Goal: Information Seeking & Learning: Learn about a topic

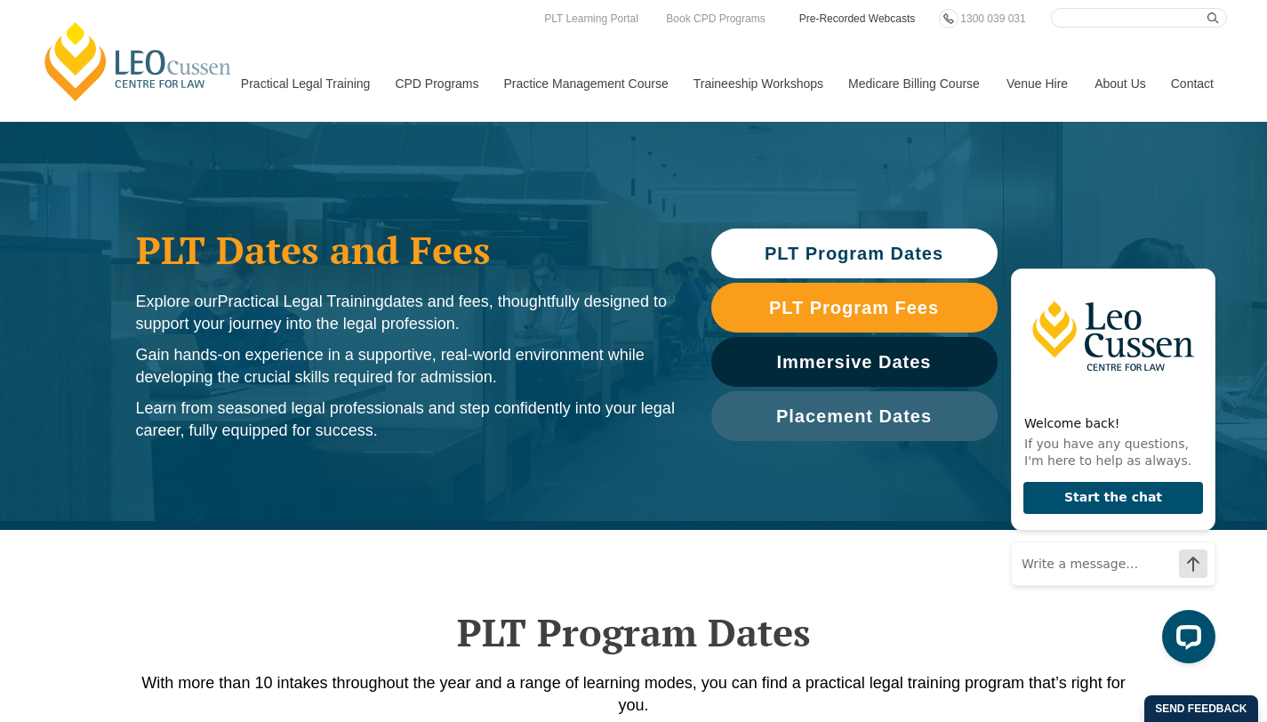
click at [870, 16] on link "Pre-Recorded Webcasts" at bounding box center [858, 19] width 120 height 20
click at [892, 253] on span "PLT Program Dates" at bounding box center [854, 254] width 179 height 18
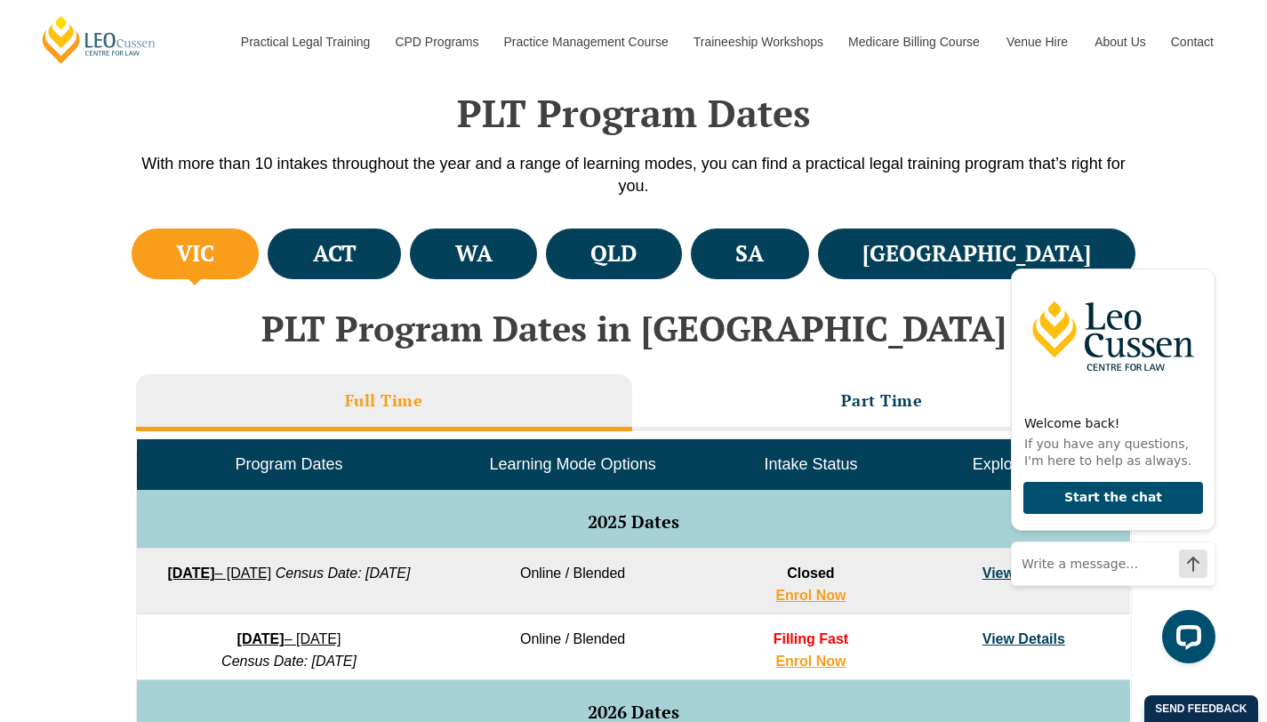
scroll to position [530, 0]
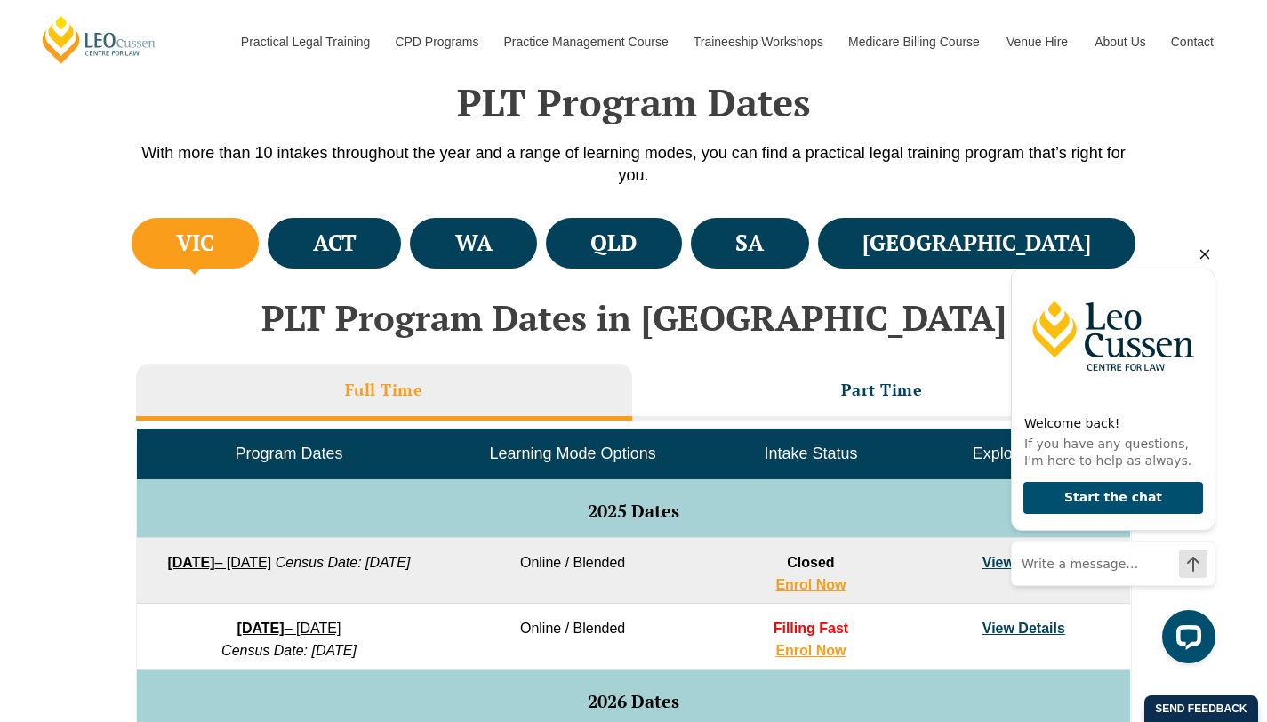
click at [1207, 254] on icon "Hide greeting" at bounding box center [1204, 254] width 21 height 21
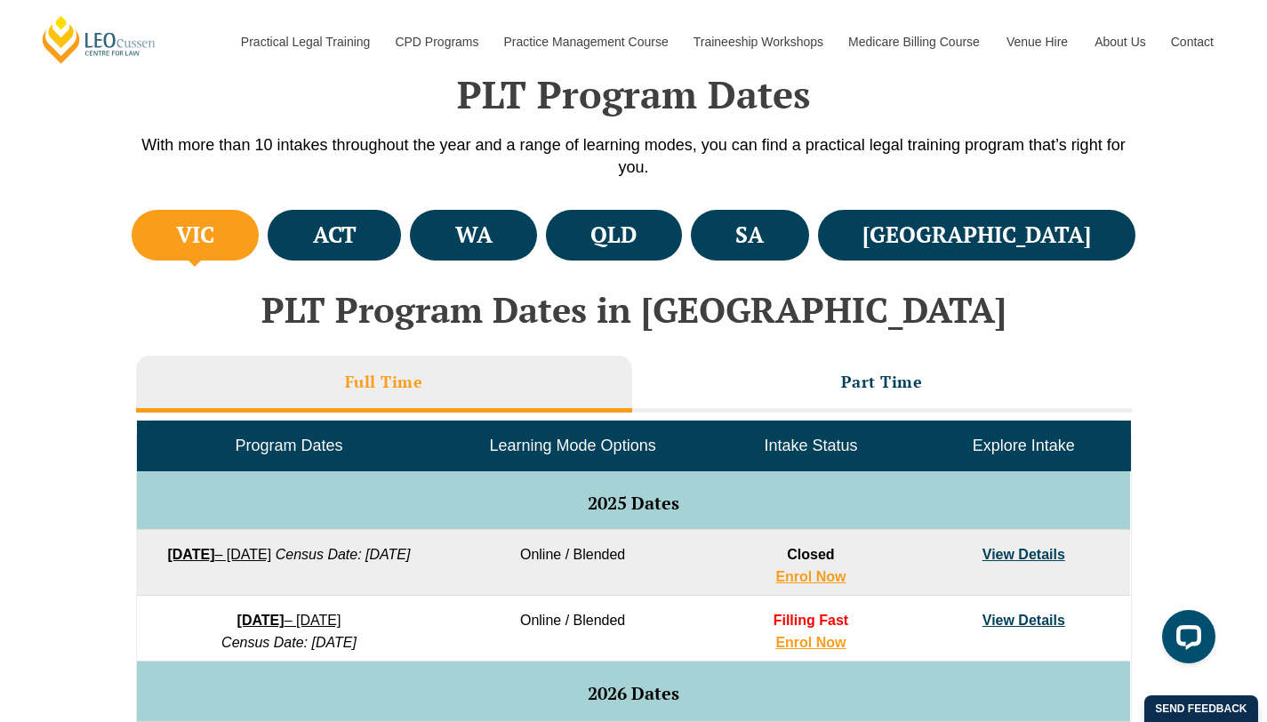
scroll to position [535, 0]
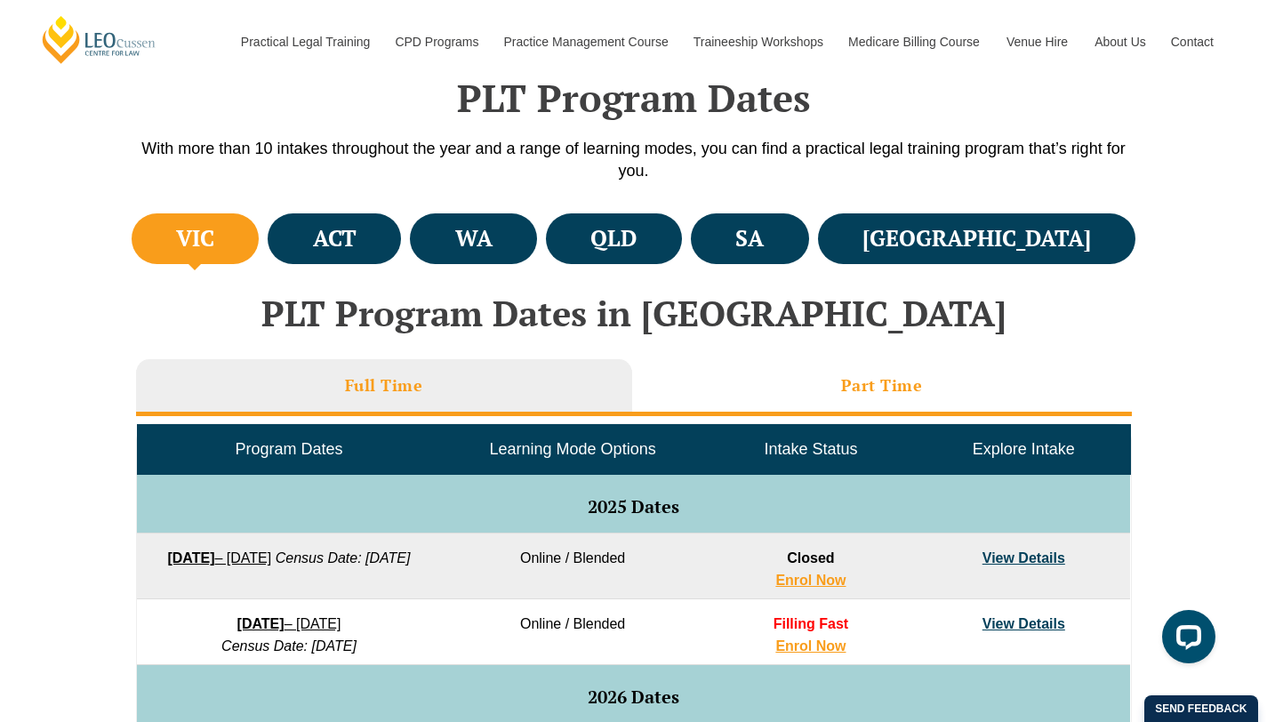
click at [900, 383] on h3 "Part Time" at bounding box center [882, 385] width 82 height 20
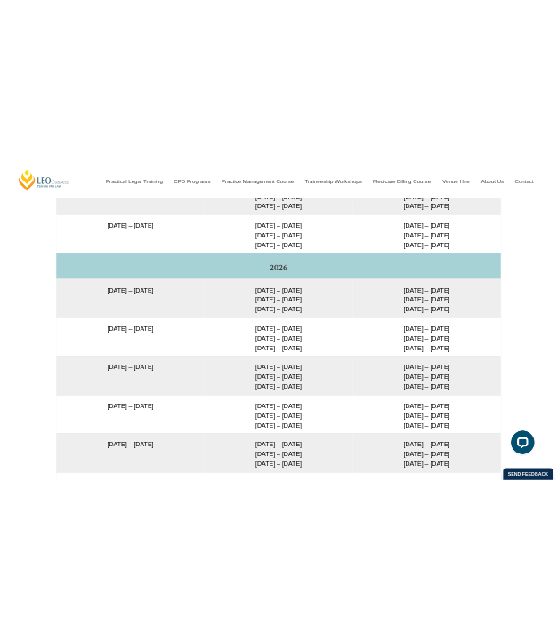
scroll to position [2920, 0]
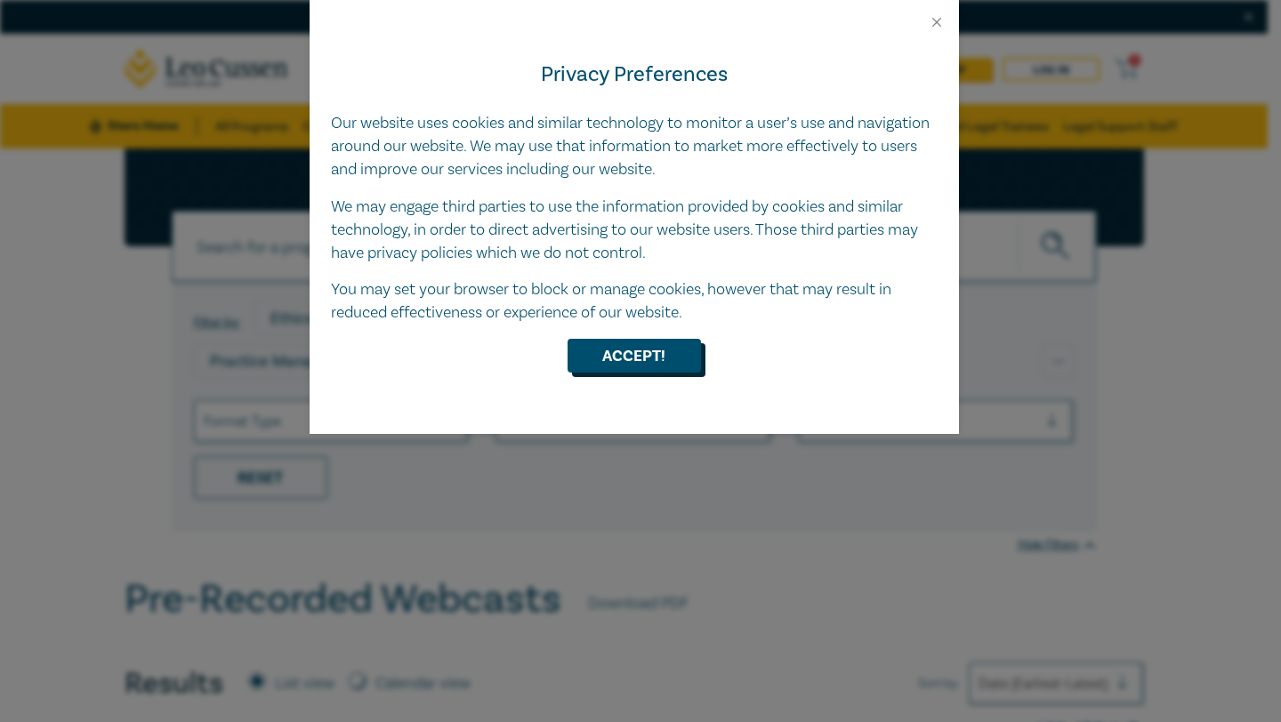
click at [629, 356] on button "Accept!" at bounding box center [633, 356] width 133 height 34
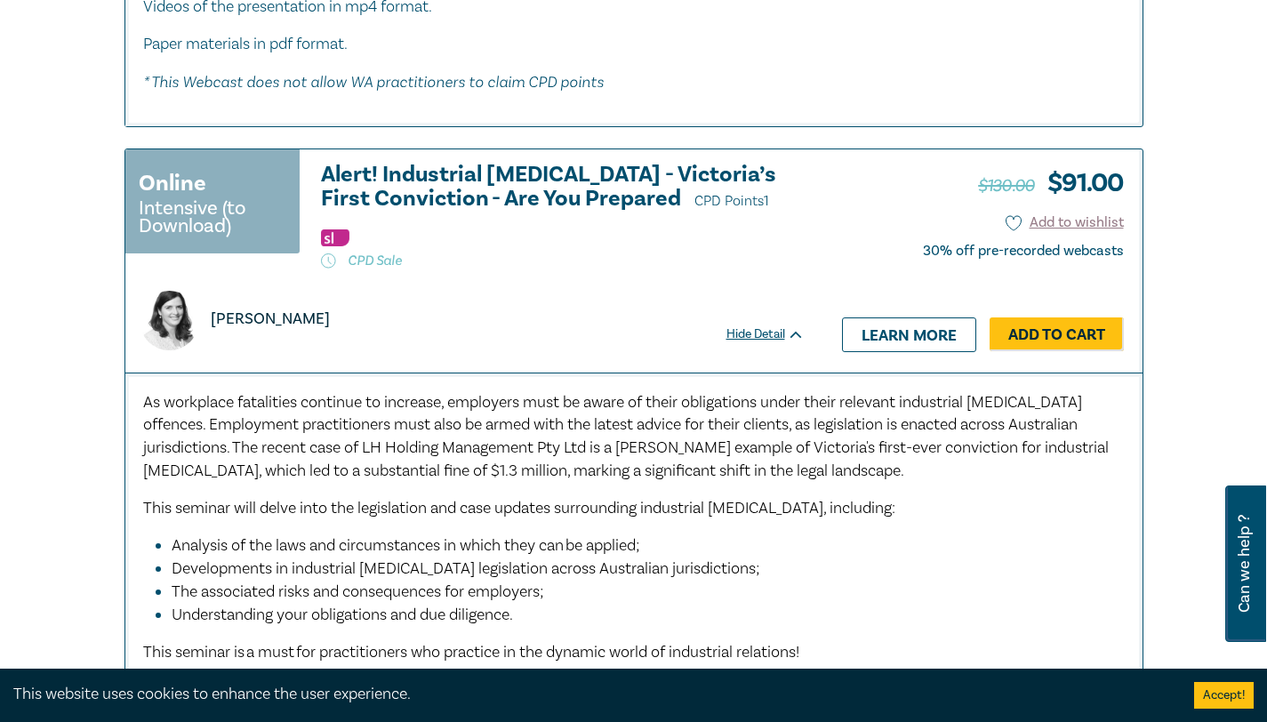
scroll to position [8067, 0]
